Goal: Navigation & Orientation: Find specific page/section

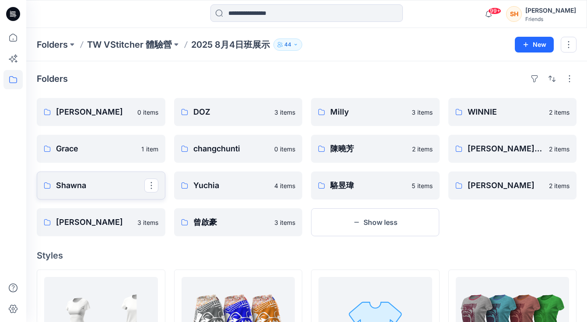
click at [111, 183] on p "Shawna" at bounding box center [100, 185] width 88 height 12
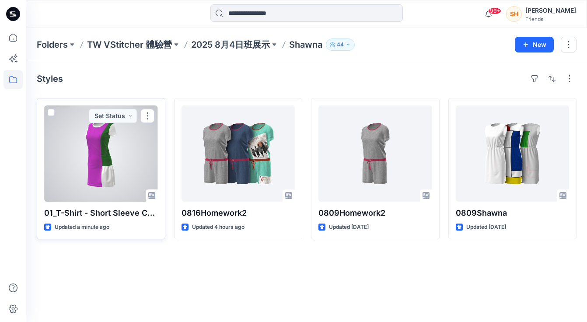
click at [105, 150] on div at bounding box center [101, 153] width 114 height 96
